Goal: Task Accomplishment & Management: Manage account settings

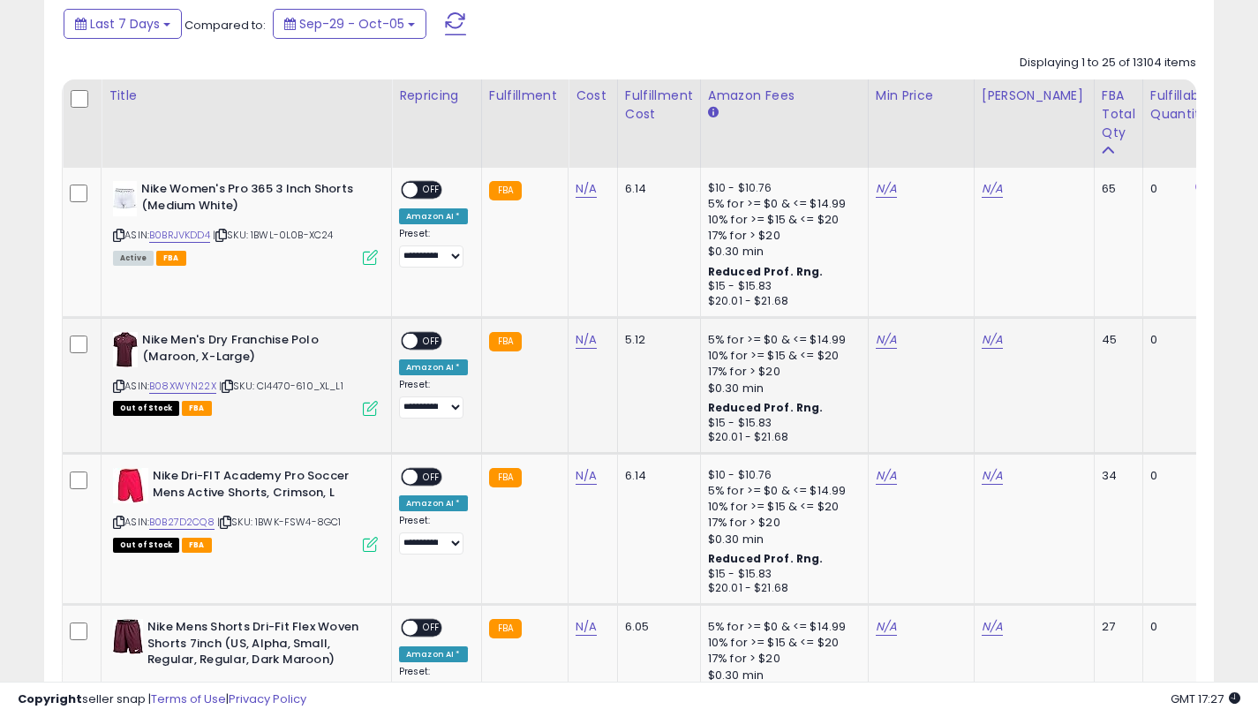
scroll to position [852, 0]
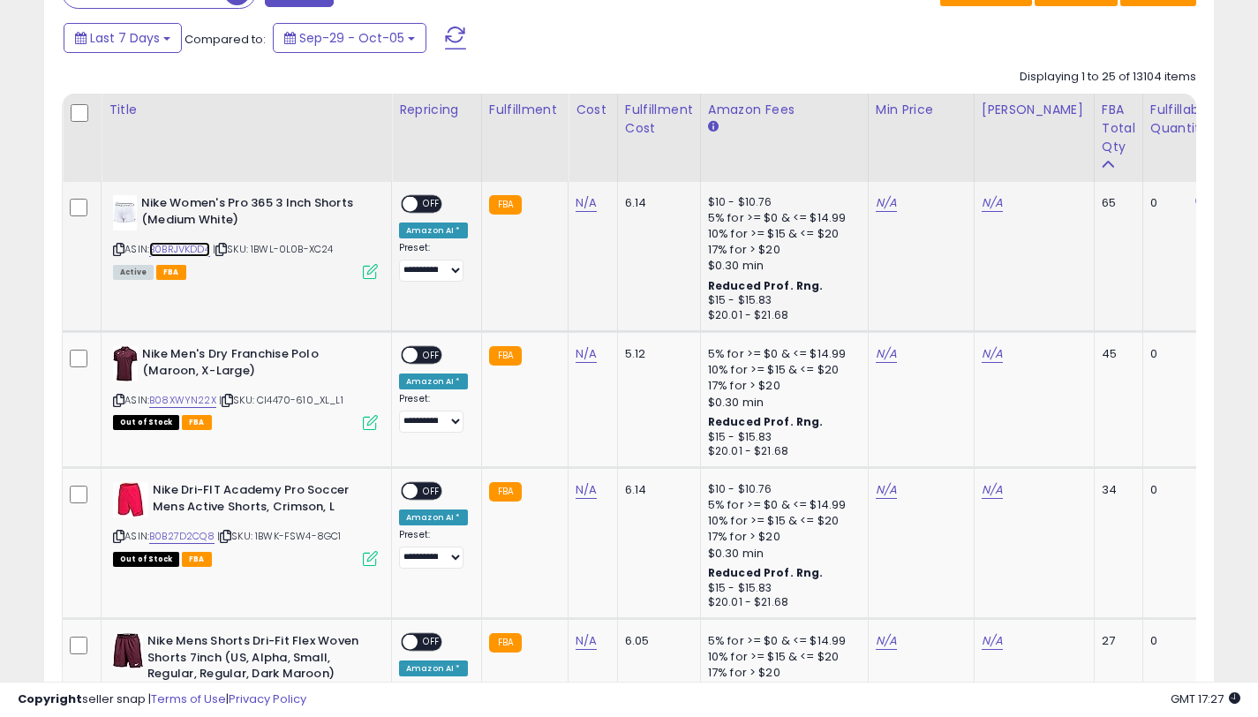
click at [200, 245] on link "B0BRJVKDD4" at bounding box center [179, 249] width 61 height 15
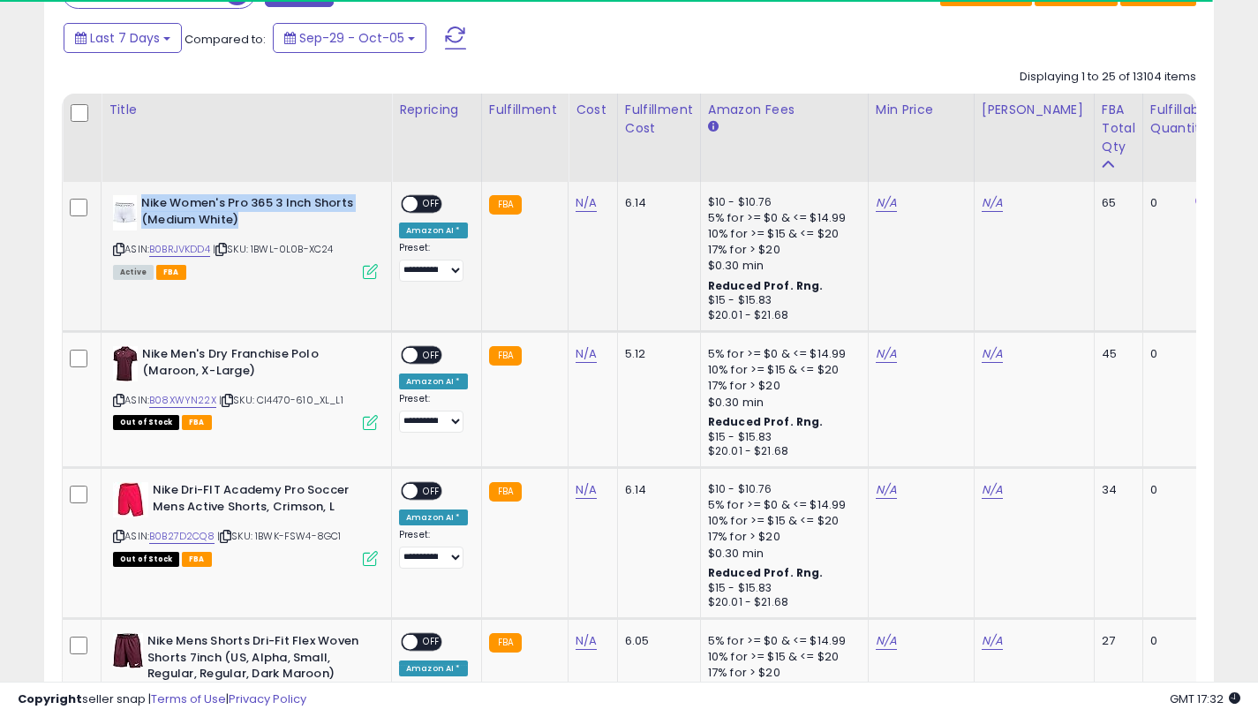
drag, startPoint x: 244, startPoint y: 221, endPoint x: 141, endPoint y: 205, distance: 103.6
type textarea "**********"
click at [141, 205] on b "Nike Women's Pro 365 3 Inch Shorts (Medium White)" at bounding box center [248, 213] width 215 height 37
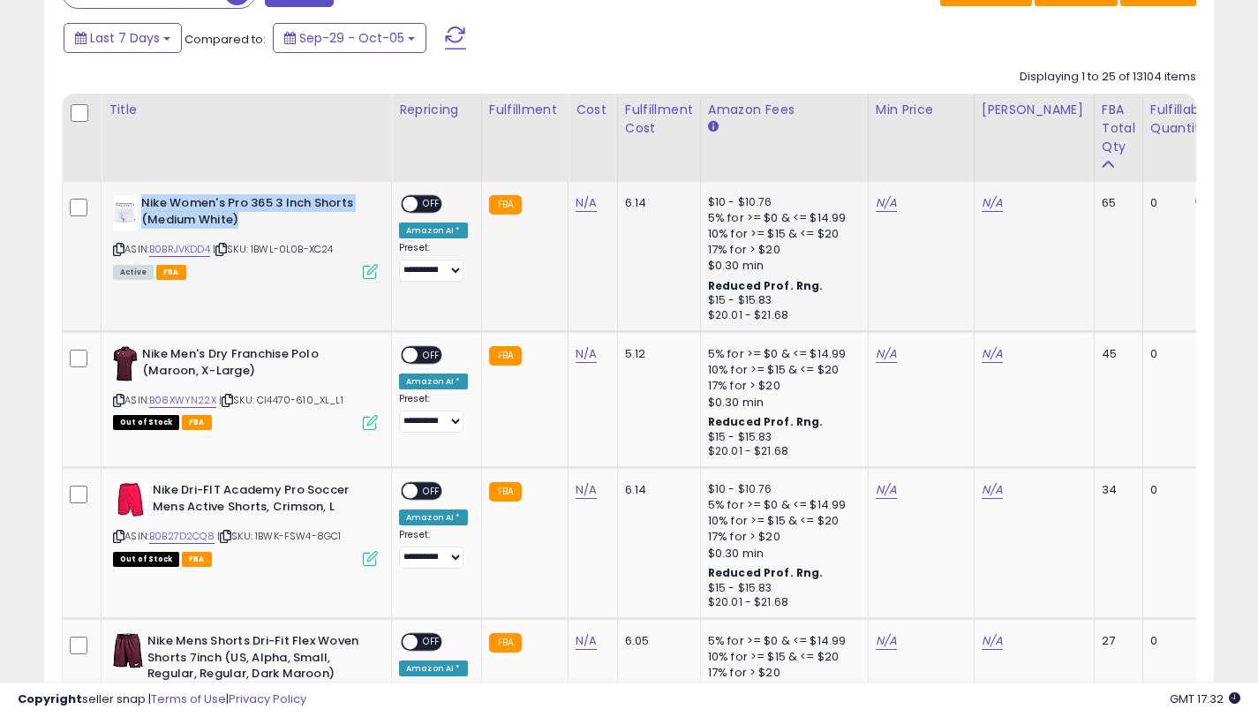
copy b "Nike Women's Pro 365 3 Inch Shorts (Medium White)"
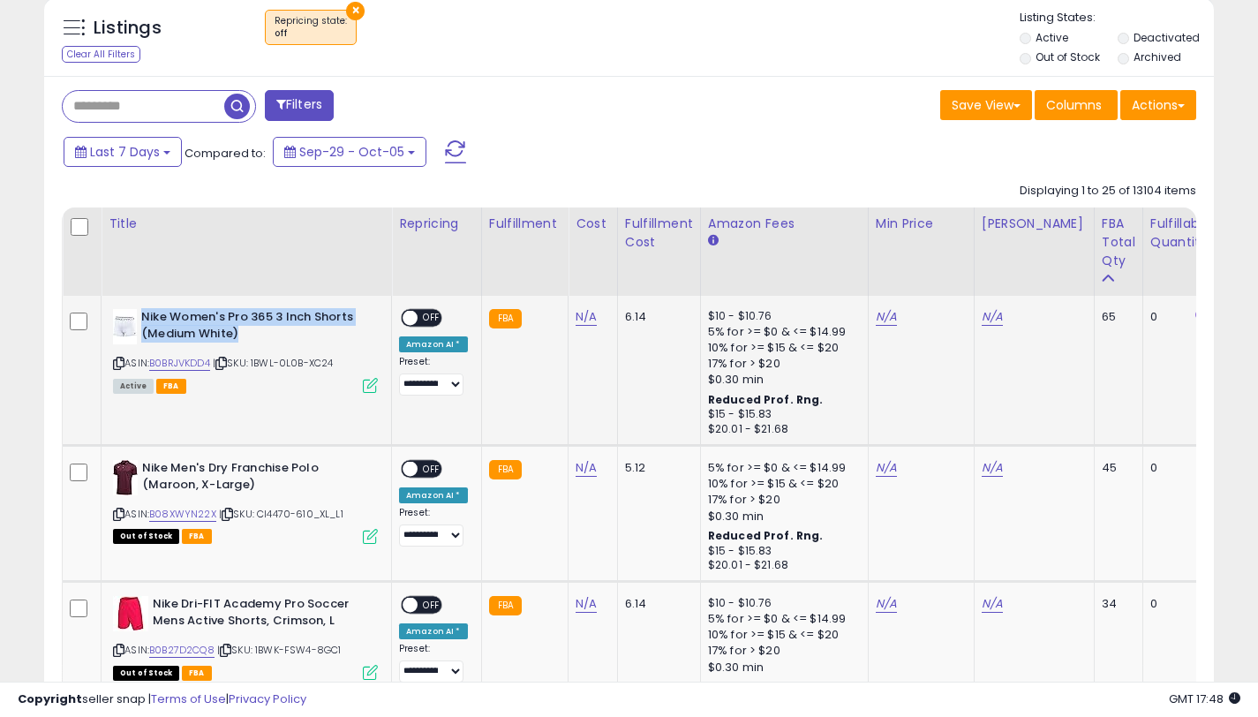
scroll to position [828, 0]
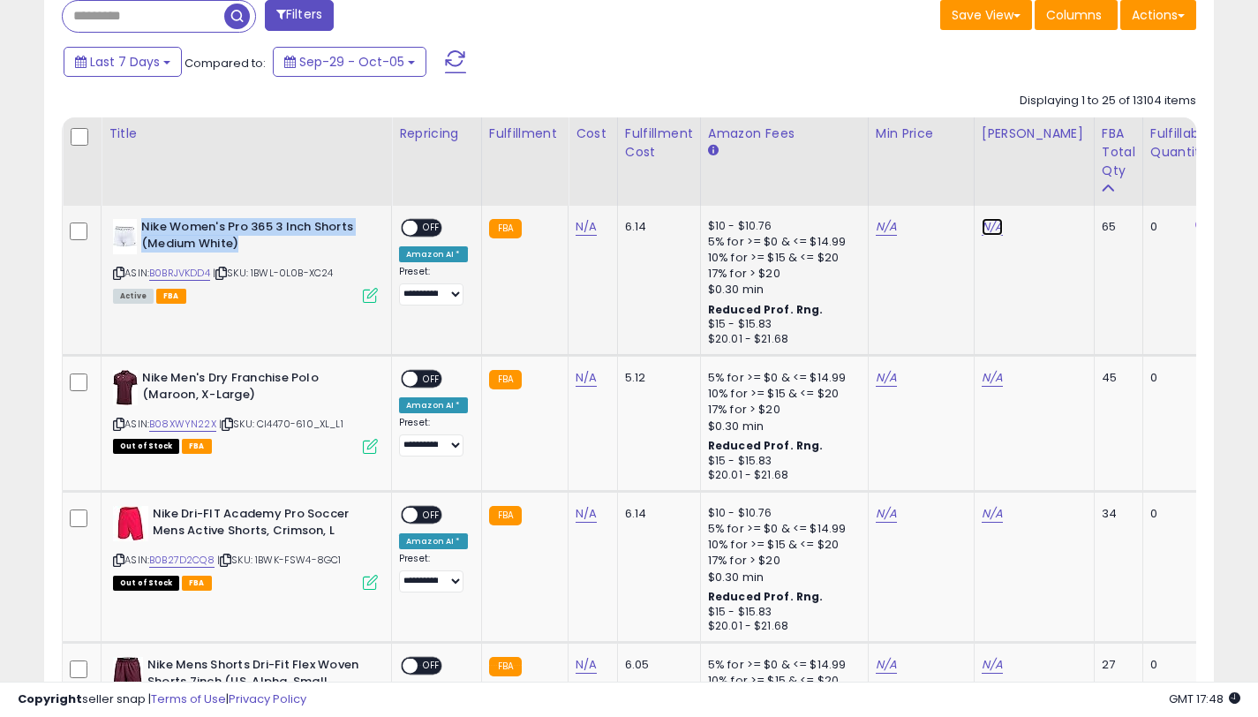
click at [985, 228] on link "N/A" at bounding box center [992, 227] width 21 height 18
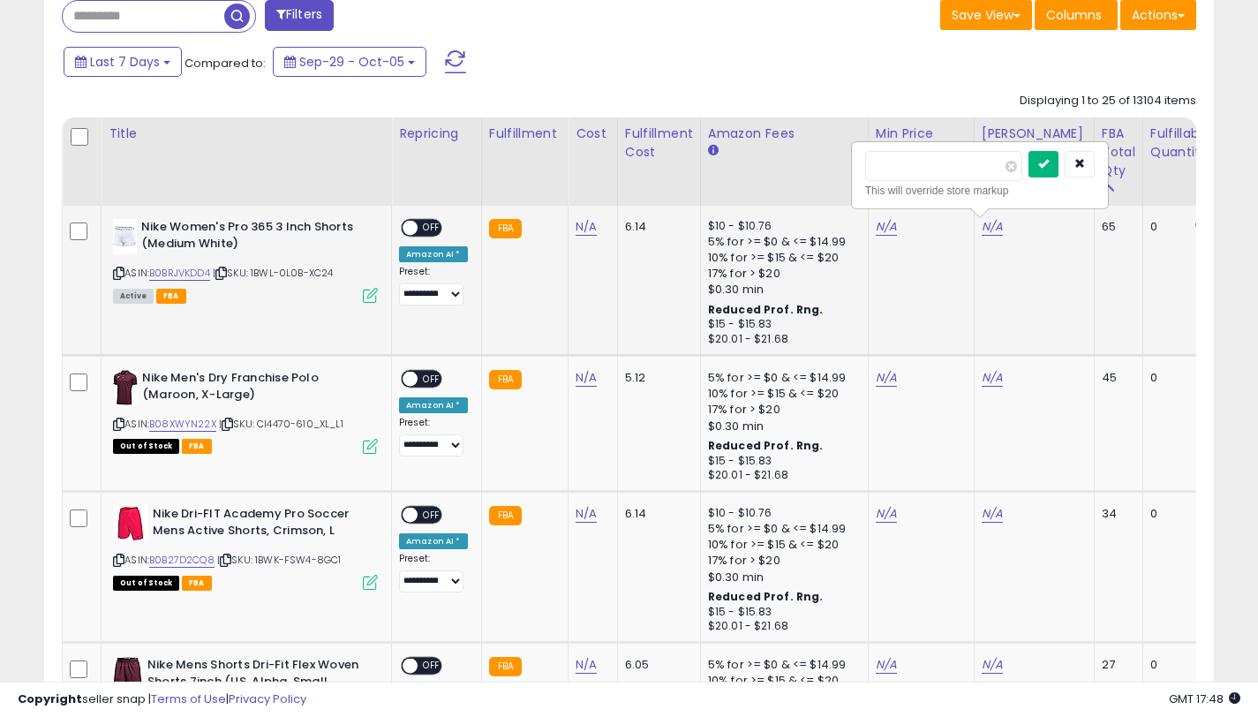
type input "*****"
click at [1046, 163] on button "submit" at bounding box center [1044, 164] width 30 height 26
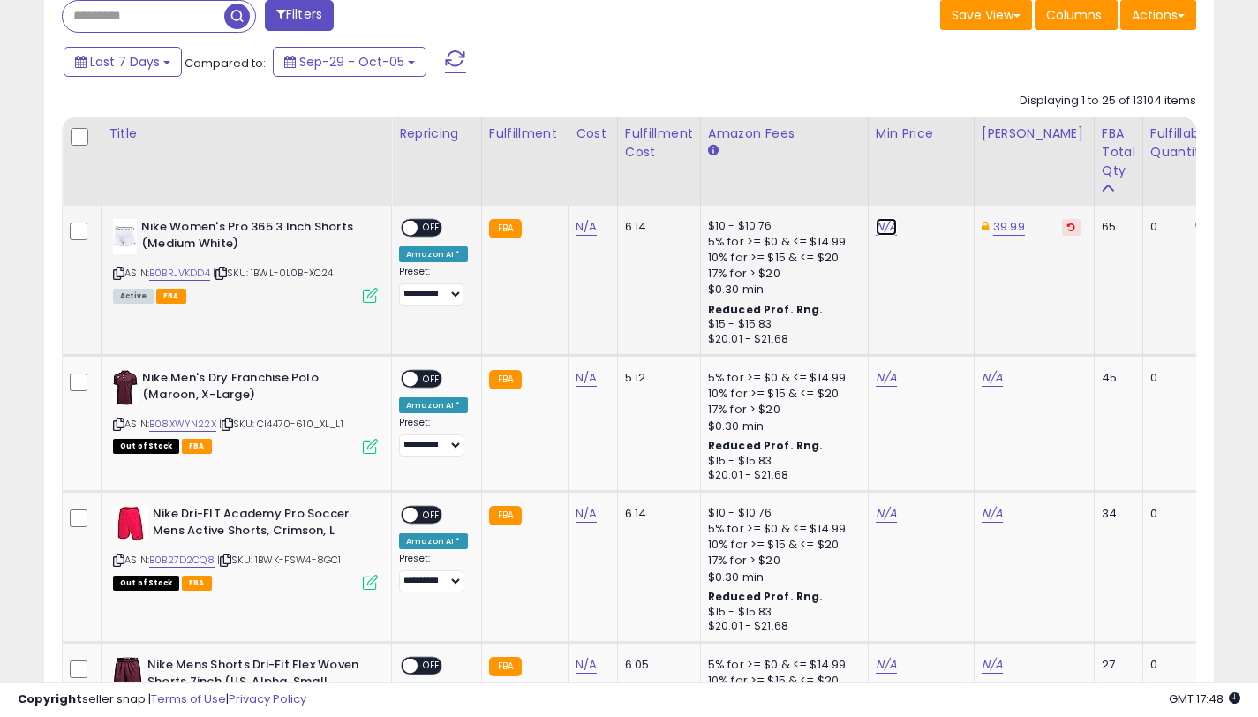
click at [885, 224] on link "N/A" at bounding box center [886, 227] width 21 height 18
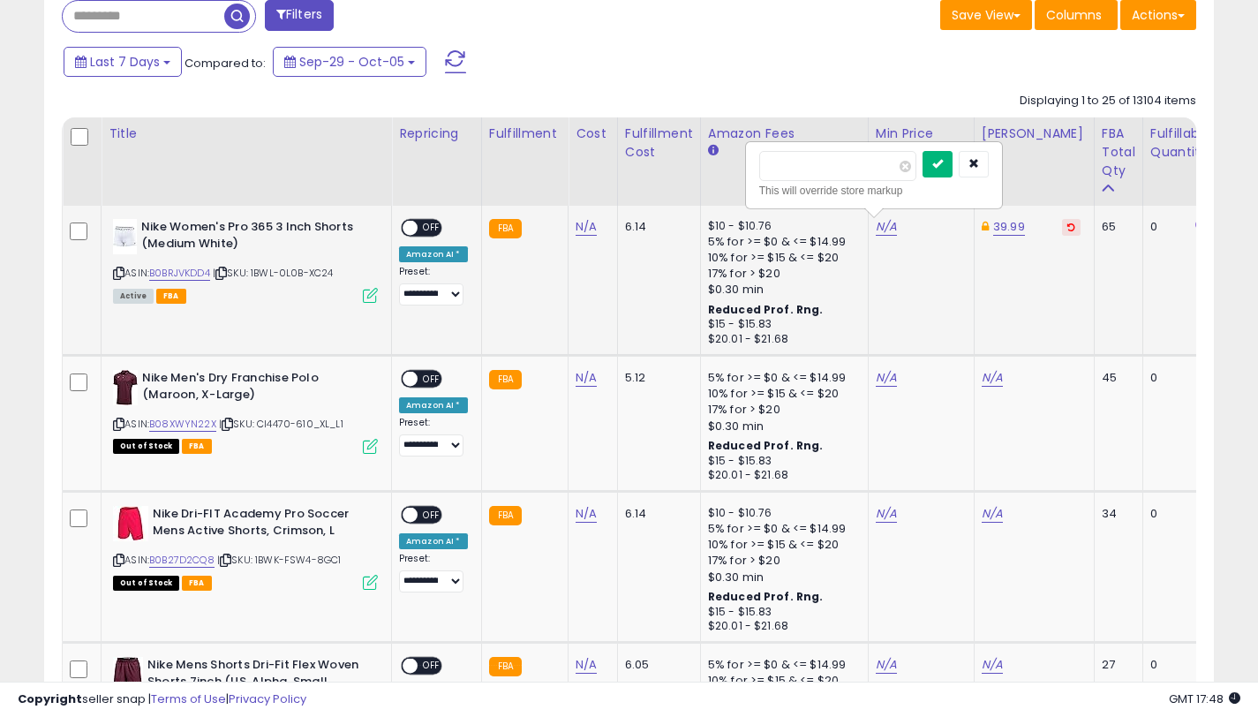
type input "*****"
click at [943, 168] on icon "submit" at bounding box center [937, 163] width 11 height 11
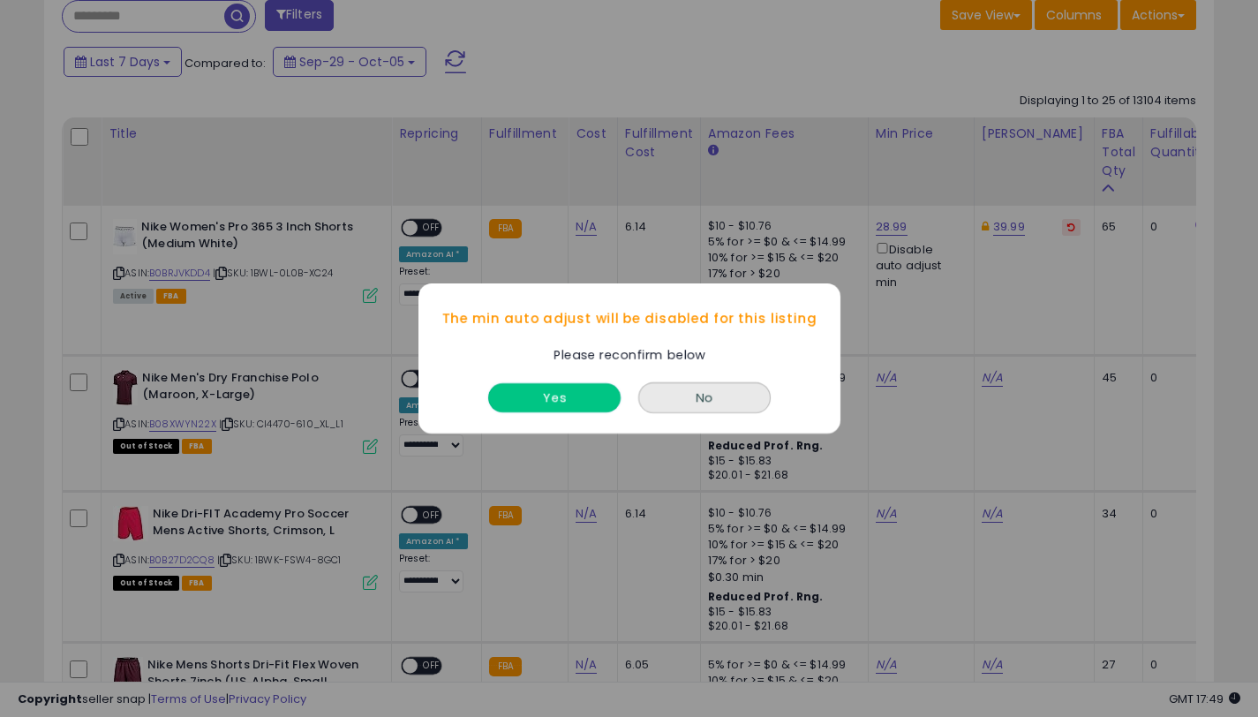
click at [572, 394] on button "Yes" at bounding box center [554, 397] width 132 height 29
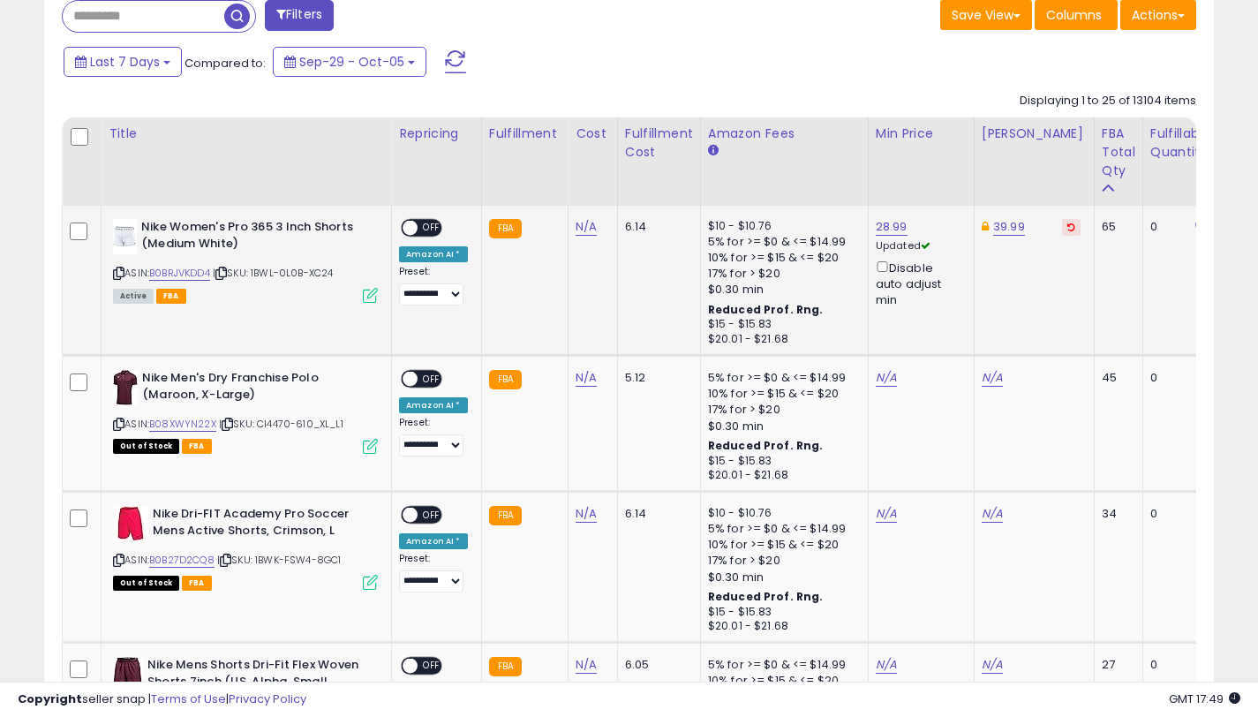
click at [423, 237] on div "ON OFF" at bounding box center [421, 228] width 41 height 19
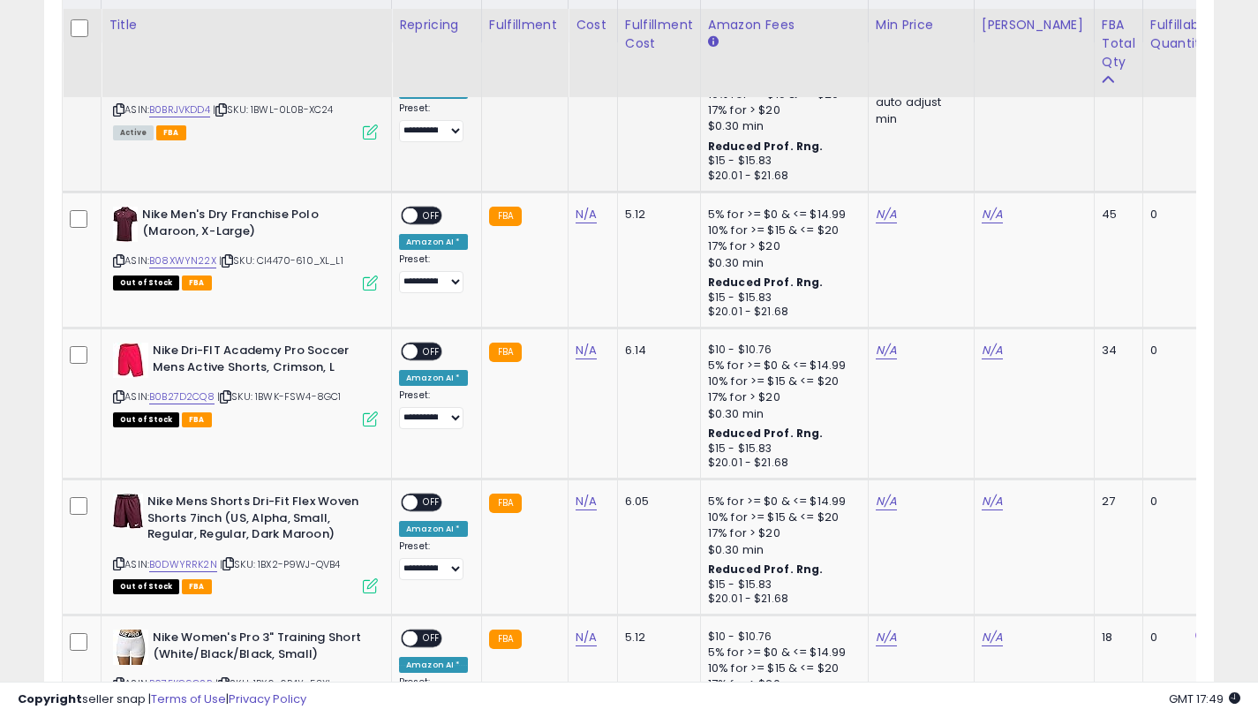
scroll to position [959, 0]
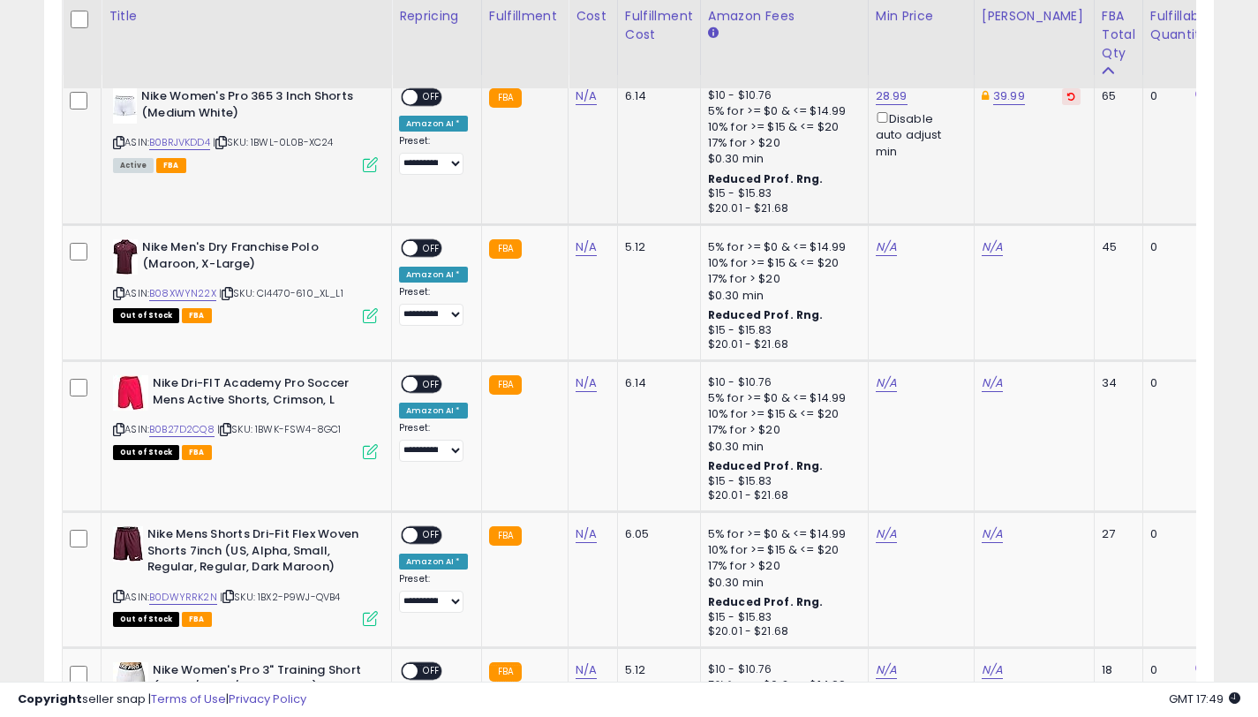
click at [417, 101] on div "ON OFF" at bounding box center [401, 97] width 41 height 15
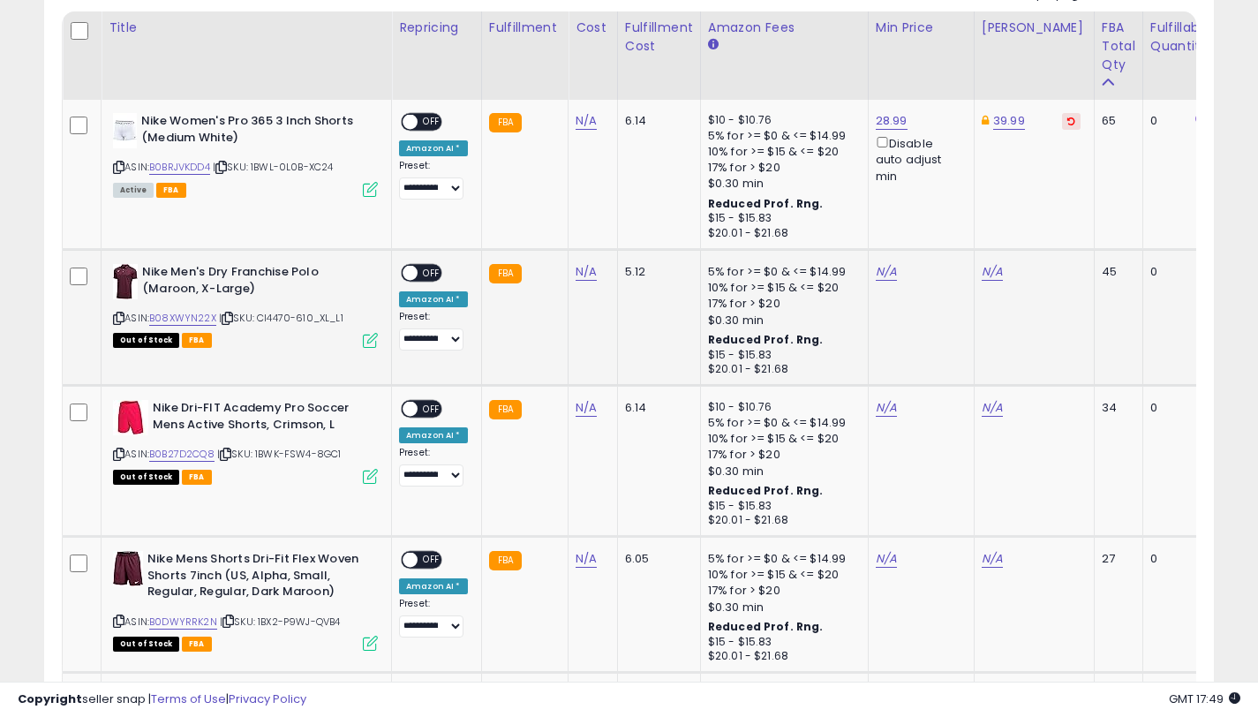
scroll to position [917, 0]
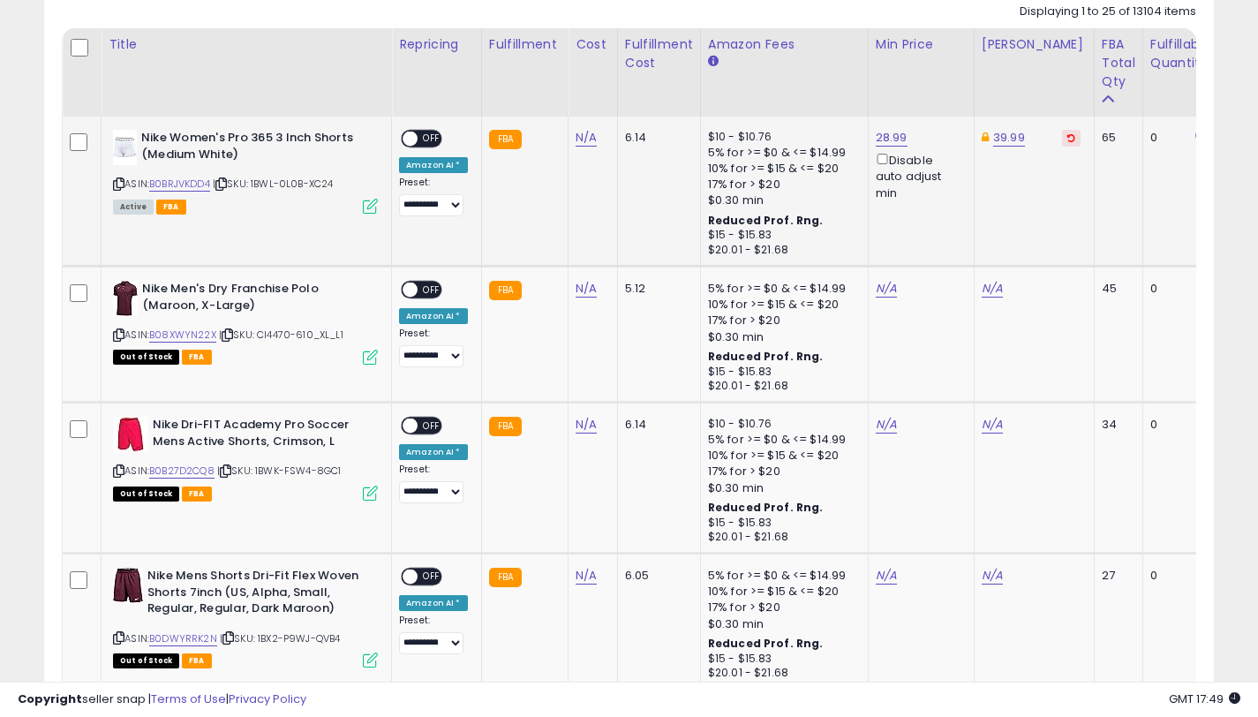
click at [412, 138] on span at bounding box center [410, 139] width 15 height 15
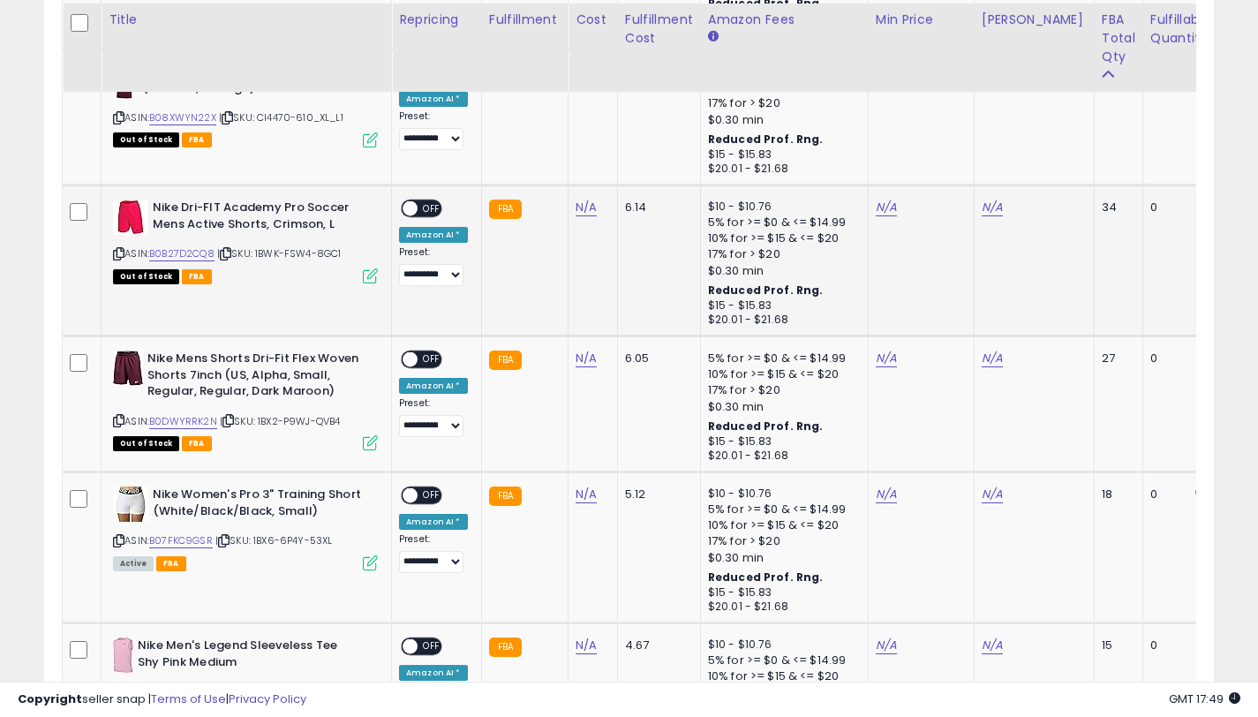
scroll to position [1180, 0]
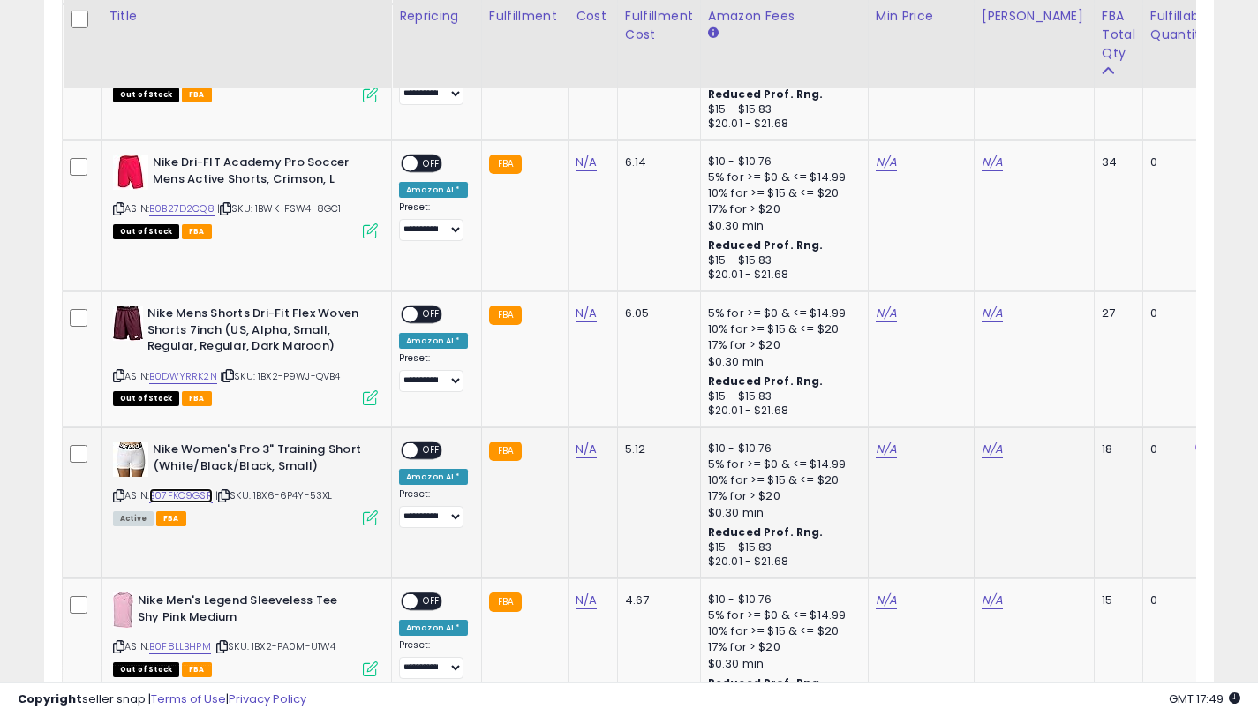
click at [202, 496] on link "B07FKC9GSR" at bounding box center [181, 495] width 64 height 15
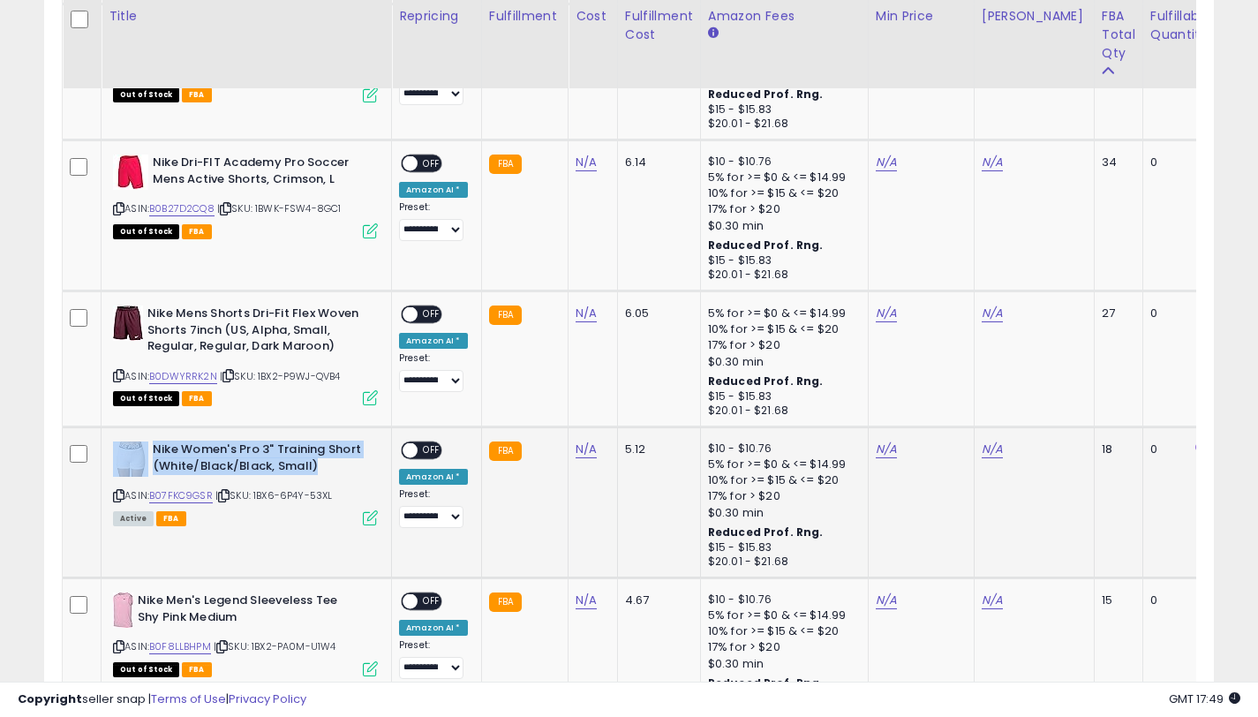
drag, startPoint x: 321, startPoint y: 468, endPoint x: 150, endPoint y: 446, distance: 171.8
click at [150, 446] on div "Nike Women's Pro 3" Training Short (White/Black/Black, Small)" at bounding box center [245, 459] width 265 height 37
copy div "Nike Women's Pro 3" Training Short (White/Black/Black, Small)"
click at [983, 454] on link "N/A" at bounding box center [992, 450] width 21 height 18
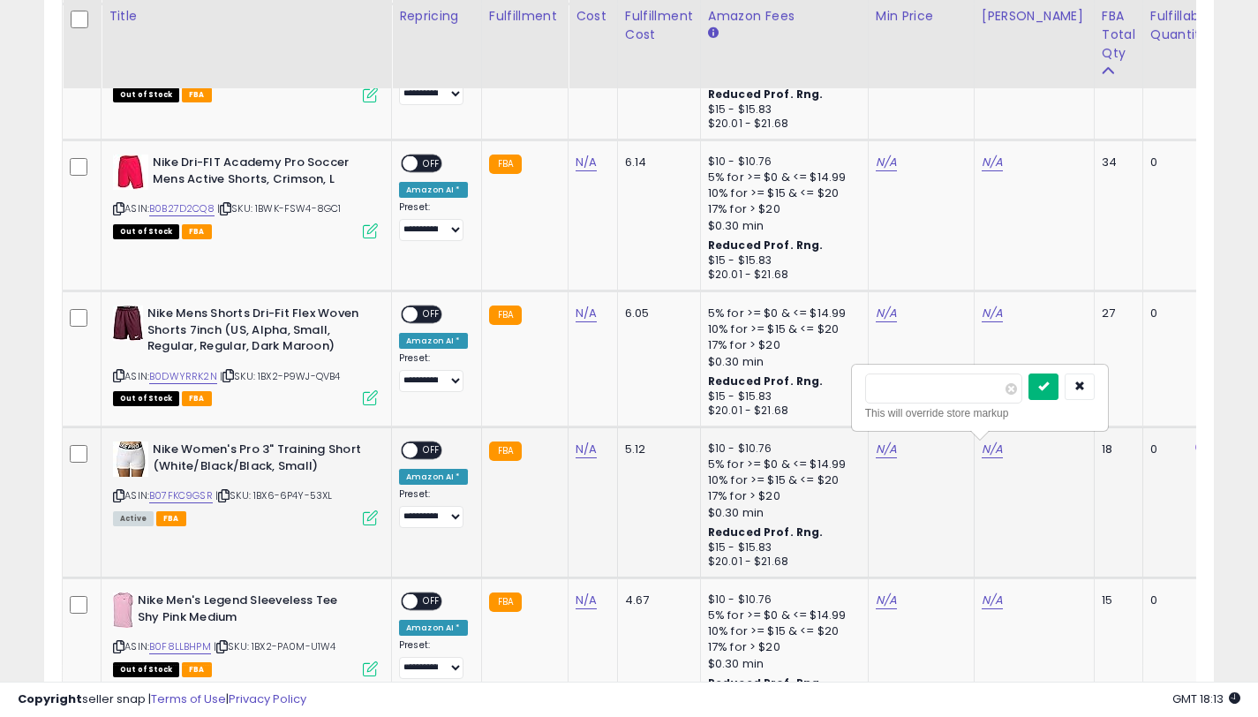
type input "*****"
click at [1054, 396] on button "submit" at bounding box center [1044, 386] width 30 height 26
click at [886, 446] on link "N/A" at bounding box center [886, 450] width 21 height 18
type input "*****"
click at [942, 390] on icon "submit" at bounding box center [937, 386] width 11 height 11
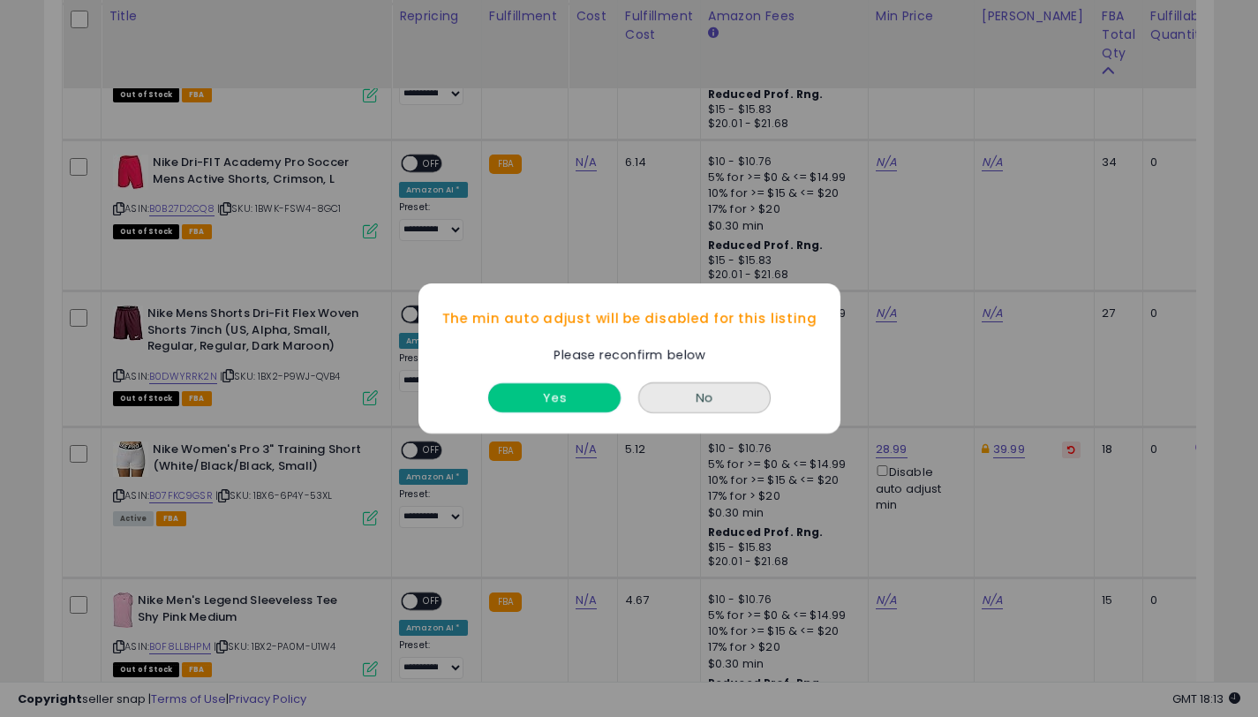
click at [575, 389] on button "Yes" at bounding box center [554, 397] width 132 height 29
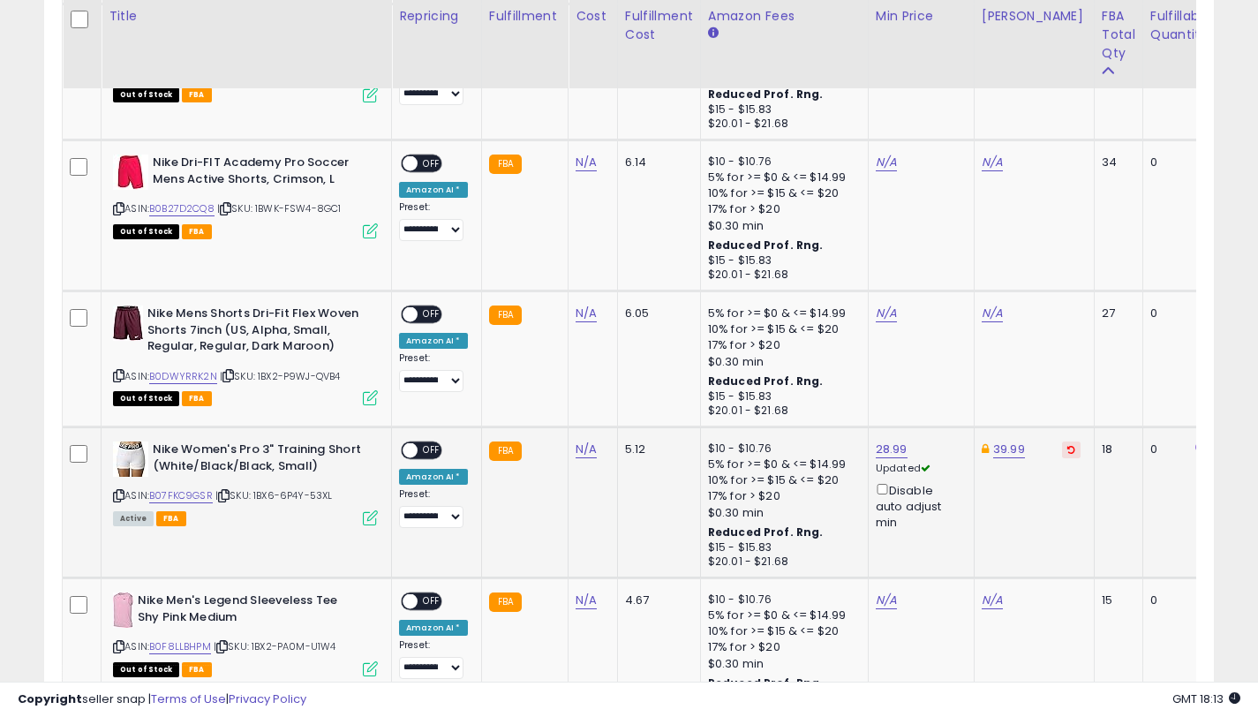
click at [426, 448] on span "OFF" at bounding box center [432, 450] width 28 height 15
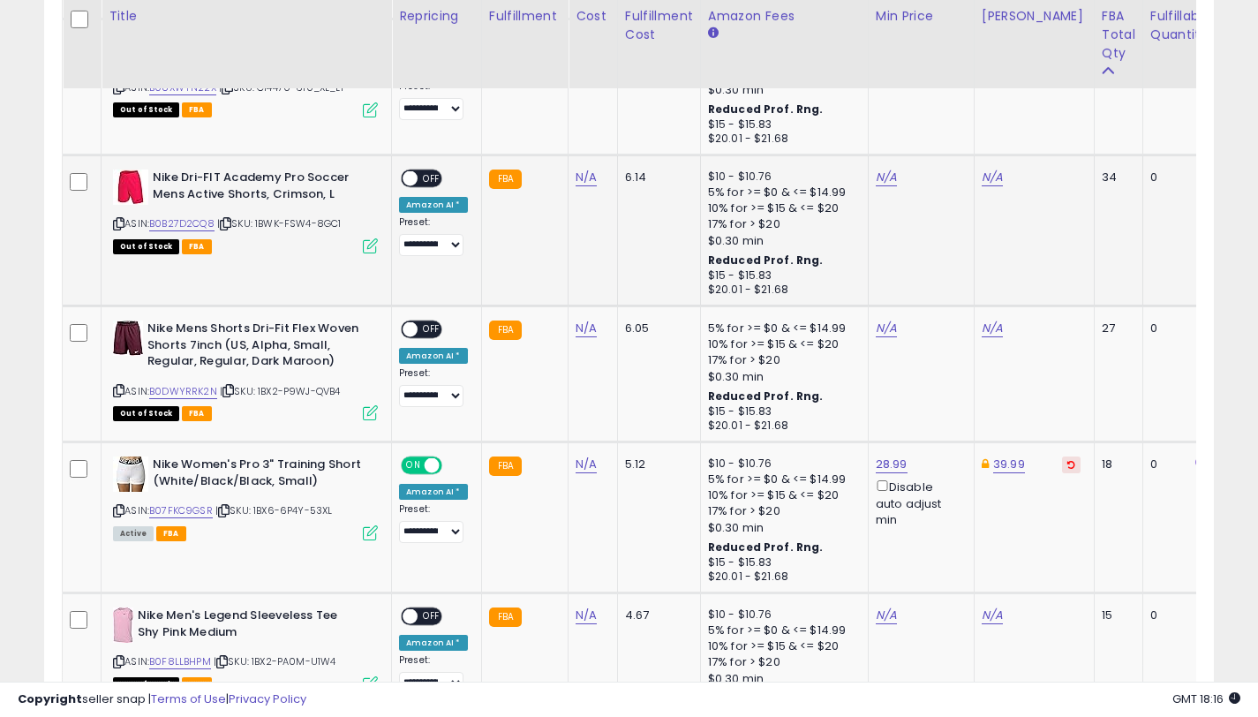
scroll to position [980, 0]
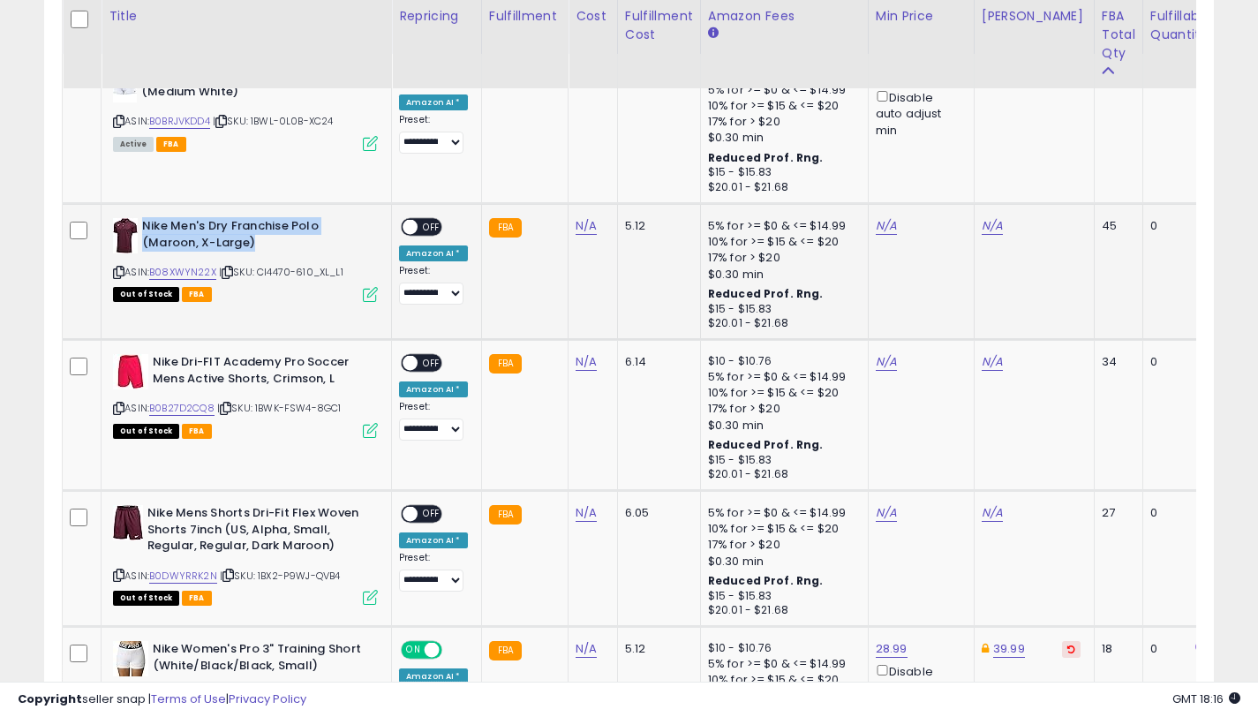
drag, startPoint x: 250, startPoint y: 242, endPoint x: 141, endPoint y: 223, distance: 110.2
click at [142, 229] on b "Nike Men's Dry Franchise Polo (Maroon, X-Large)" at bounding box center [249, 236] width 215 height 37
copy b "Nike Men's Dry Franchise Polo (Maroon, X-Large)"
click at [180, 275] on link "B08XWYN22X" at bounding box center [182, 272] width 67 height 15
